Goal: Transaction & Acquisition: Purchase product/service

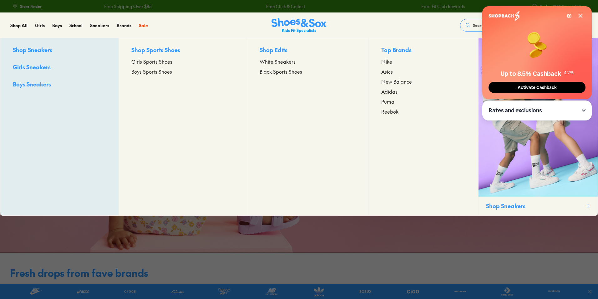
click at [401, 85] on span "New Balance" at bounding box center [396, 82] width 31 height 8
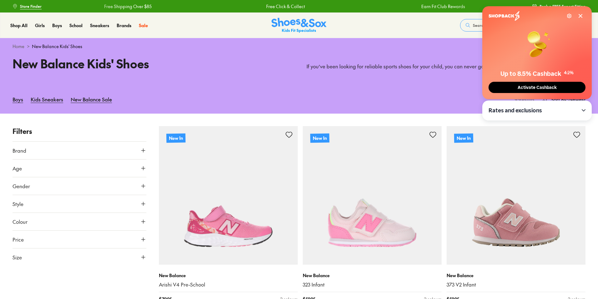
click at [580, 15] on icon at bounding box center [580, 15] width 5 height 5
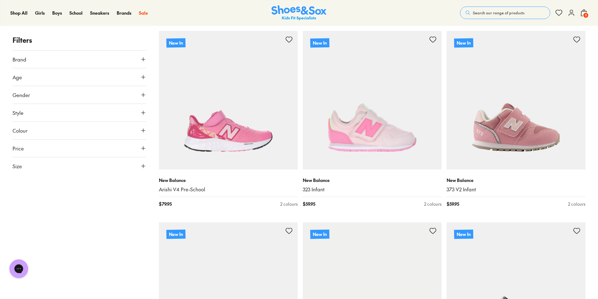
click at [32, 81] on button "Age" at bounding box center [80, 77] width 134 height 18
click at [39, 93] on label "Infant/Toddler" at bounding box center [34, 92] width 29 height 7
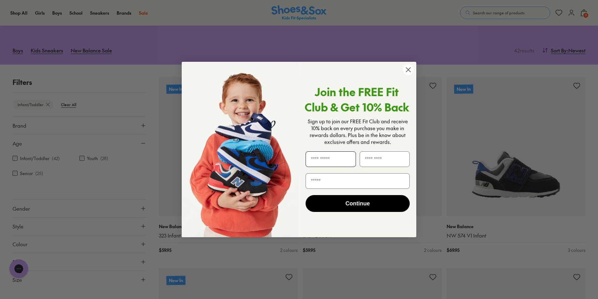
click at [319, 162] on input "First Name" at bounding box center [330, 160] width 50 height 16
type input "*****"
type input "*"
click at [344, 182] on input "Email" at bounding box center [357, 181] width 104 height 16
type input "**********"
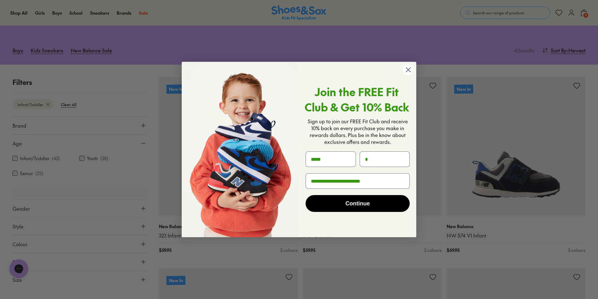
click at [362, 204] on button "Continue" at bounding box center [357, 203] width 104 height 17
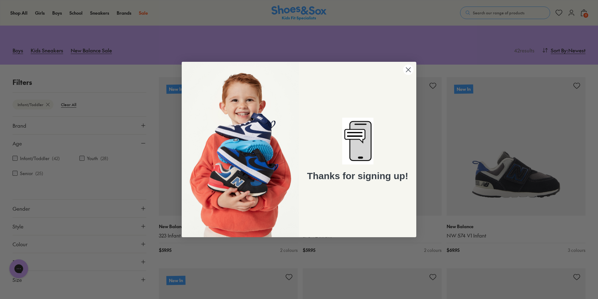
click at [410, 70] on circle "Close dialog" at bounding box center [408, 70] width 10 height 10
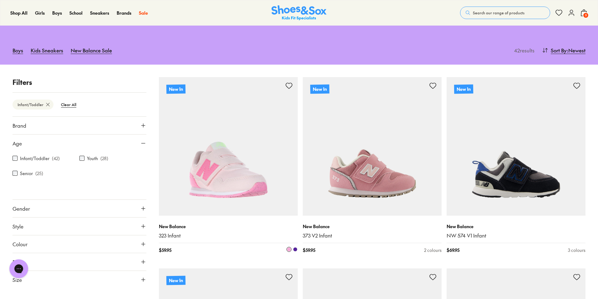
click at [217, 186] on img at bounding box center [228, 146] width 139 height 139
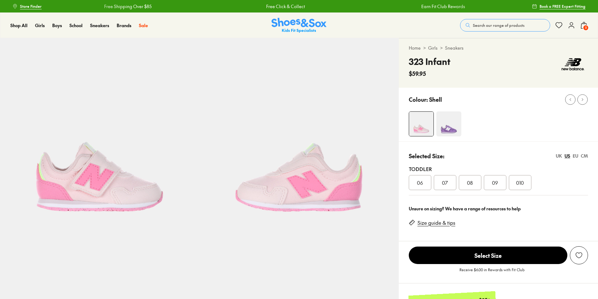
select select "*"
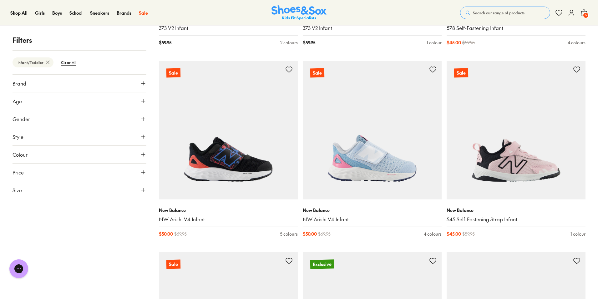
scroll to position [1599, 0]
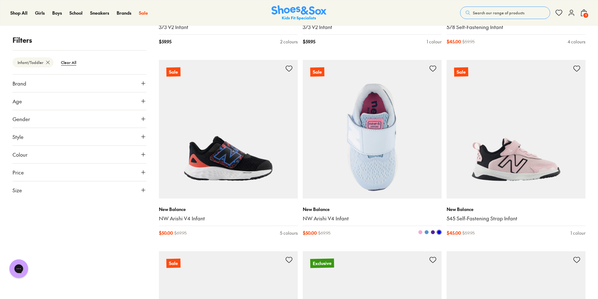
click at [396, 165] on img at bounding box center [372, 129] width 139 height 139
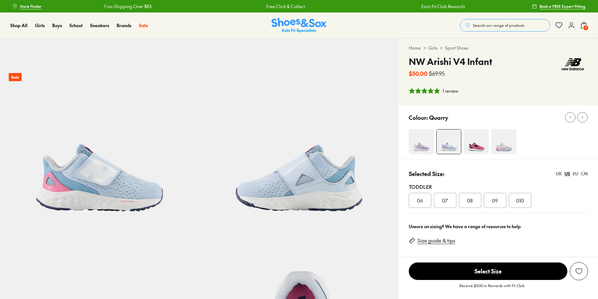
select select "*"
click at [467, 200] on span "08" at bounding box center [470, 201] width 6 height 8
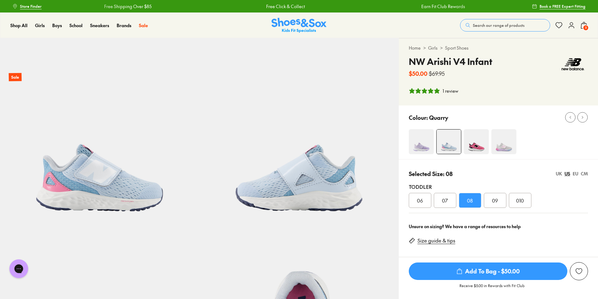
click at [417, 143] on img at bounding box center [421, 141] width 25 height 25
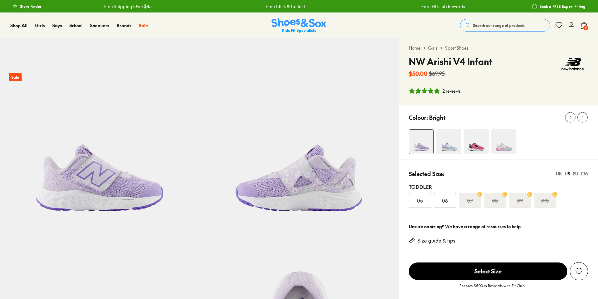
select select "*"
click at [503, 143] on img at bounding box center [503, 141] width 25 height 25
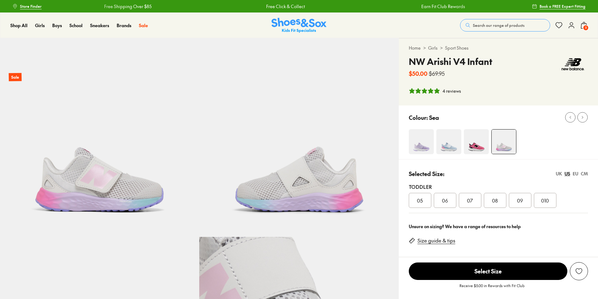
select select "*"
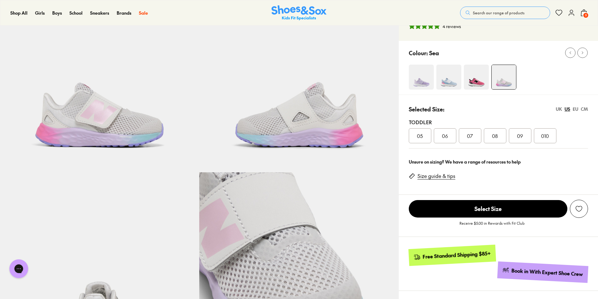
scroll to position [66, 0]
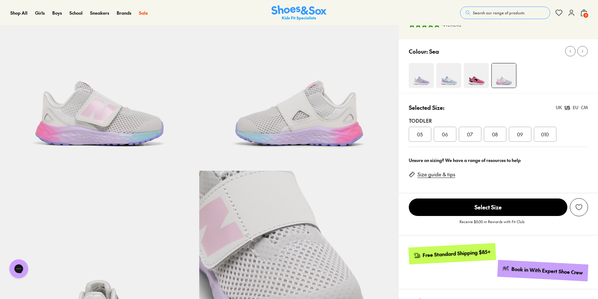
click at [451, 78] on img at bounding box center [448, 75] width 25 height 25
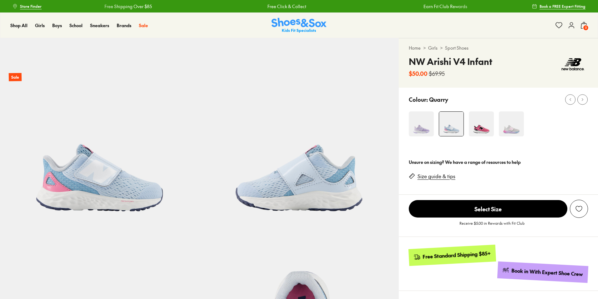
select select "*"
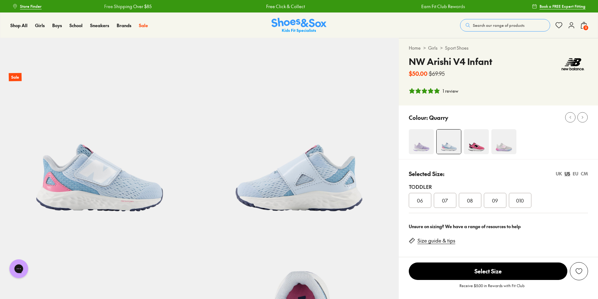
click at [494, 135] on img at bounding box center [503, 141] width 25 height 25
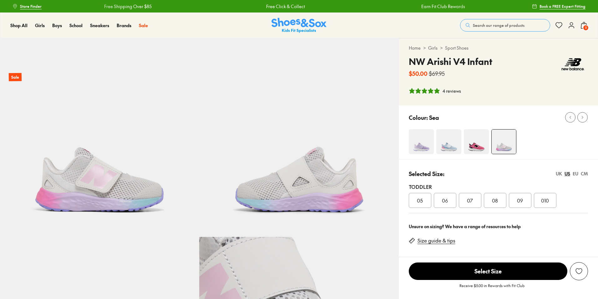
select select "*"
click at [451, 147] on img at bounding box center [448, 141] width 25 height 25
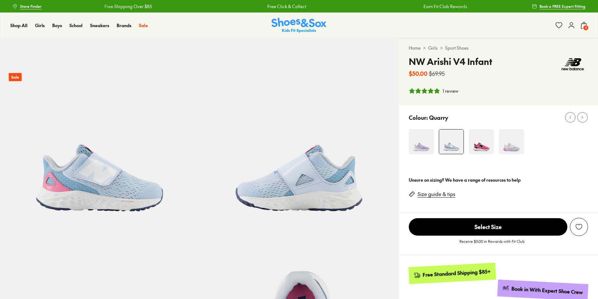
select select "*"
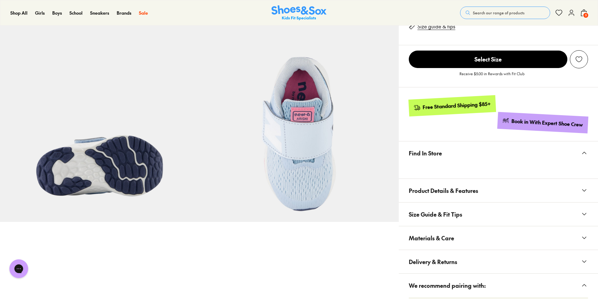
scroll to position [89, 0]
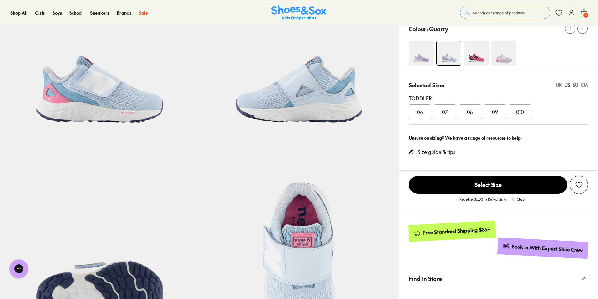
click at [471, 113] on span "08" at bounding box center [470, 112] width 6 height 8
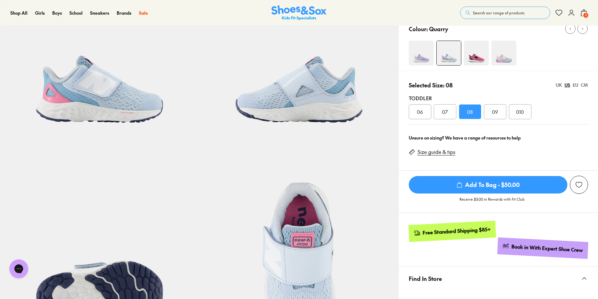
click at [471, 186] on span "Add To Bag - $50.00" at bounding box center [488, 185] width 158 height 18
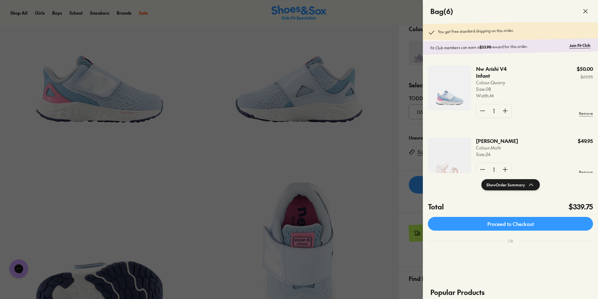
click at [583, 14] on icon at bounding box center [585, 12] width 8 height 8
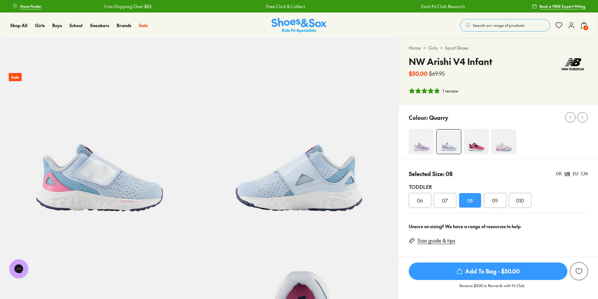
click at [584, 26] on span "6" at bounding box center [585, 28] width 6 height 6
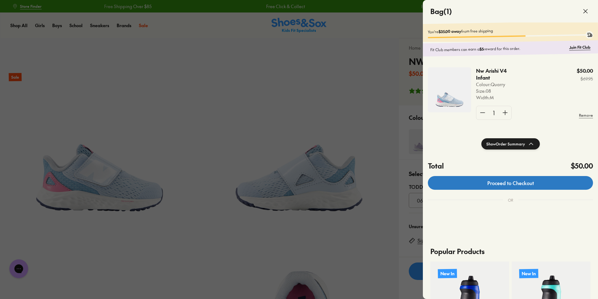
click at [508, 183] on link "Proceed to Checkout" at bounding box center [510, 183] width 165 height 14
